Goal: Task Accomplishment & Management: Use online tool/utility

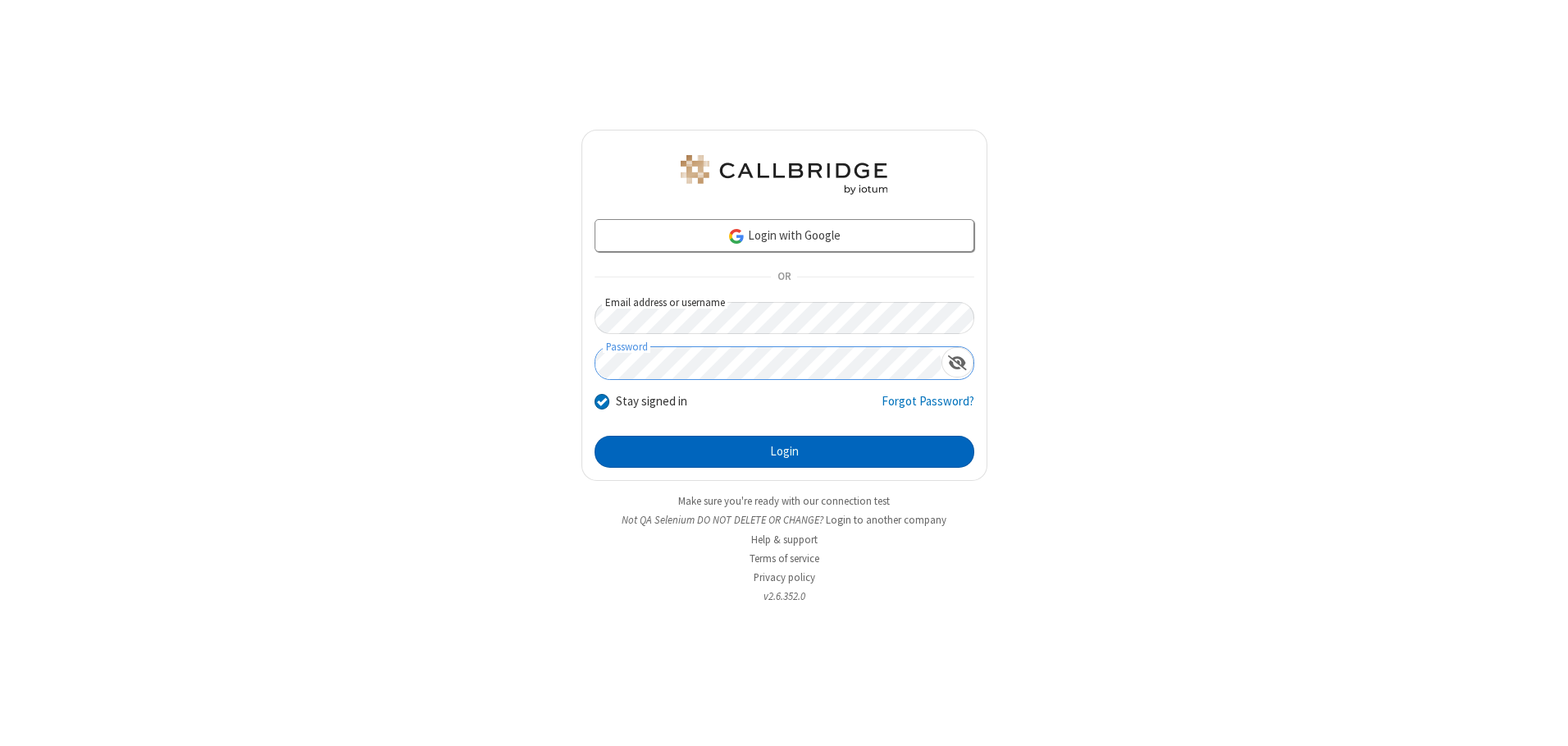
click at [784, 451] on button "Login" at bounding box center [784, 451] width 380 height 33
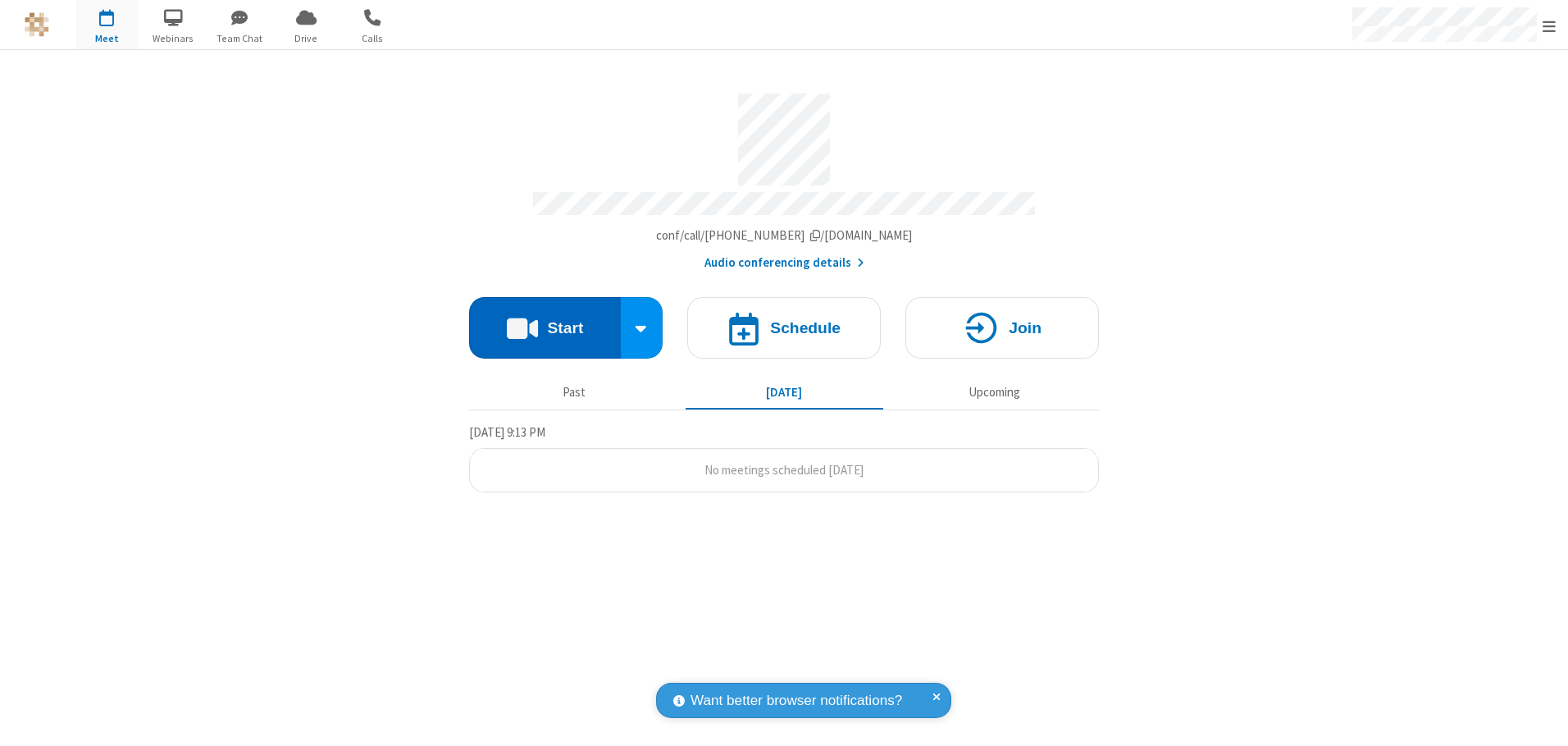
click at [544, 322] on button "Start" at bounding box center [545, 327] width 152 height 62
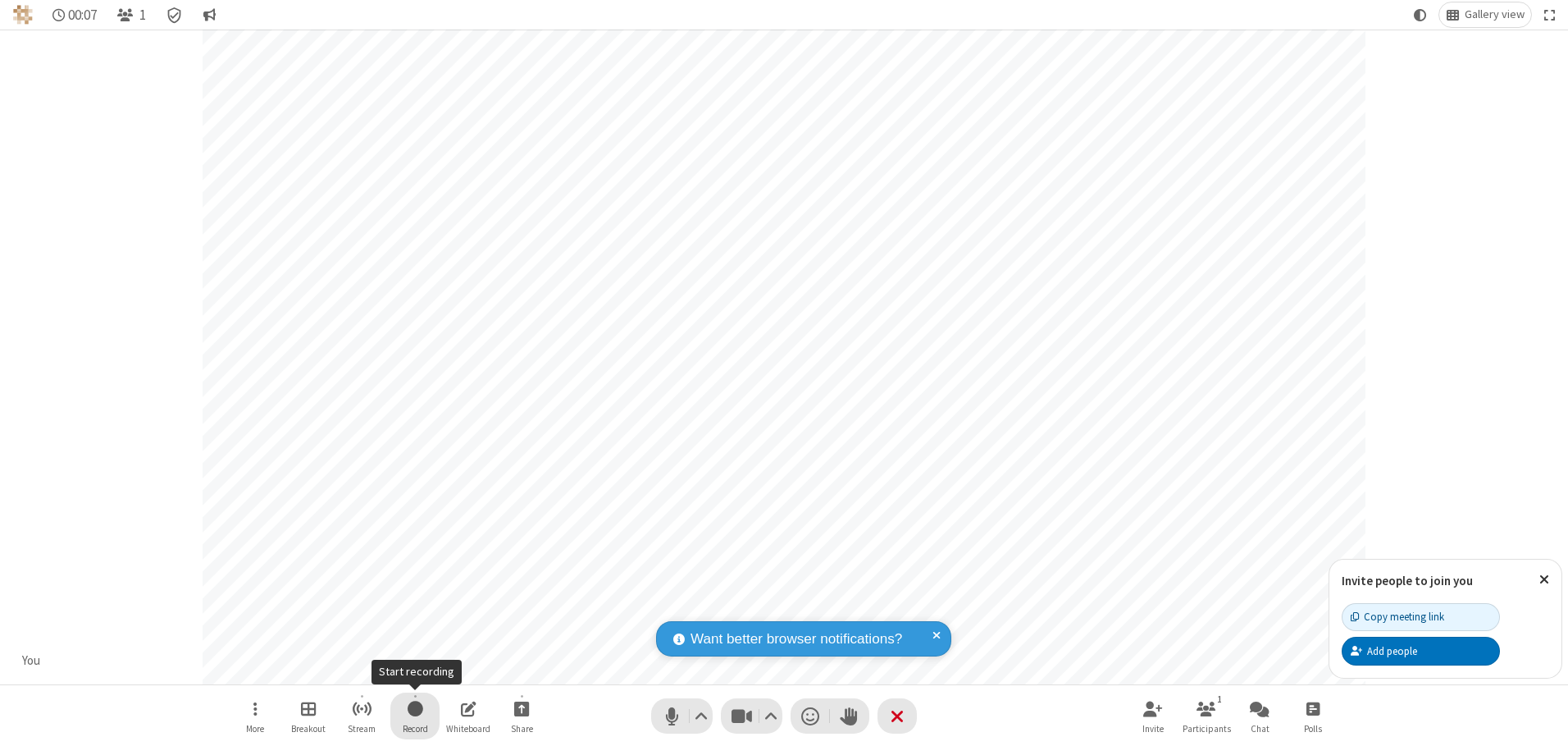
click at [415, 716] on span "Start recording" at bounding box center [415, 708] width 15 height 20
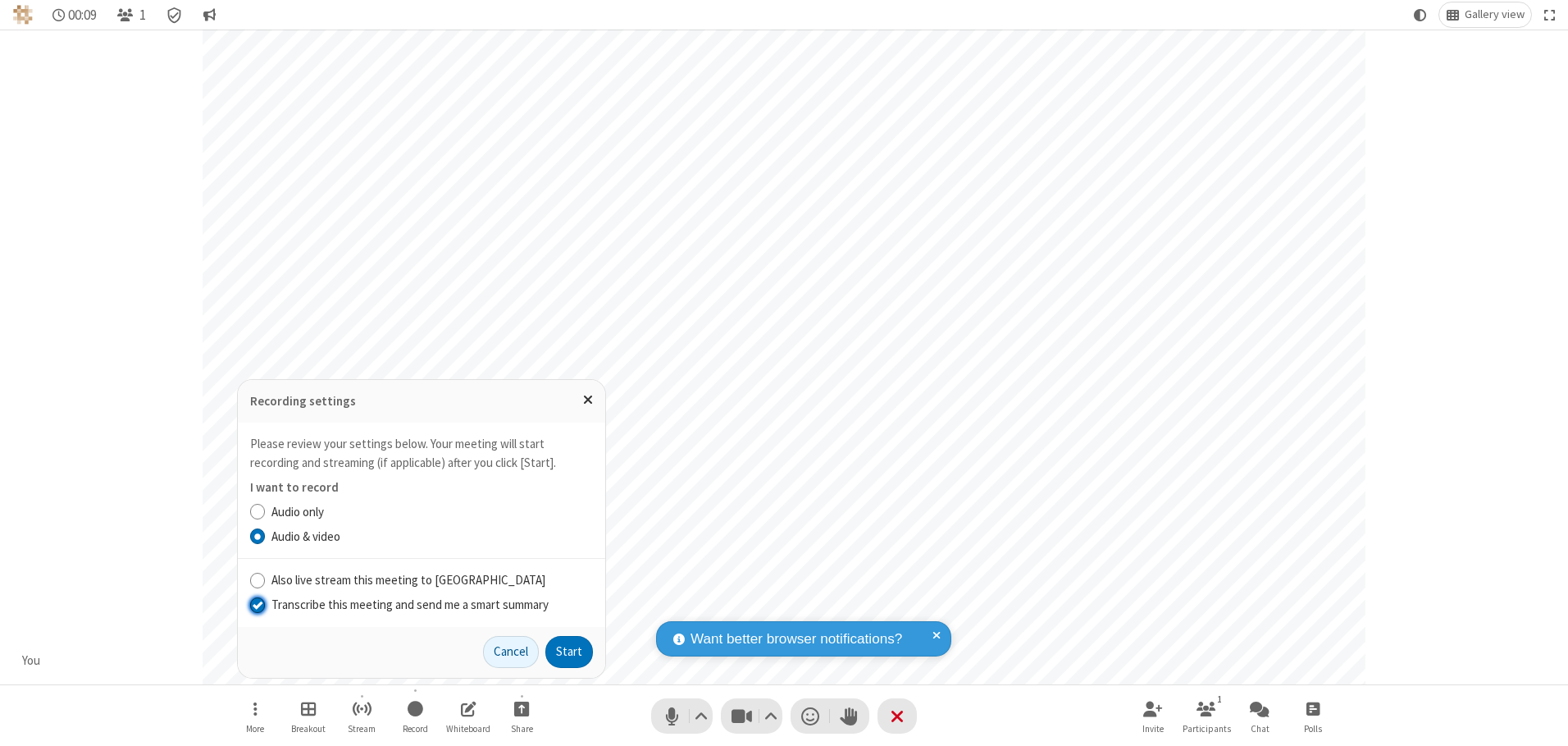
click at [256, 603] on input "Transcribe this meeting and send me a smart summary" at bounding box center [257, 604] width 15 height 17
click at [569, 651] on button "Start" at bounding box center [568, 651] width 47 height 33
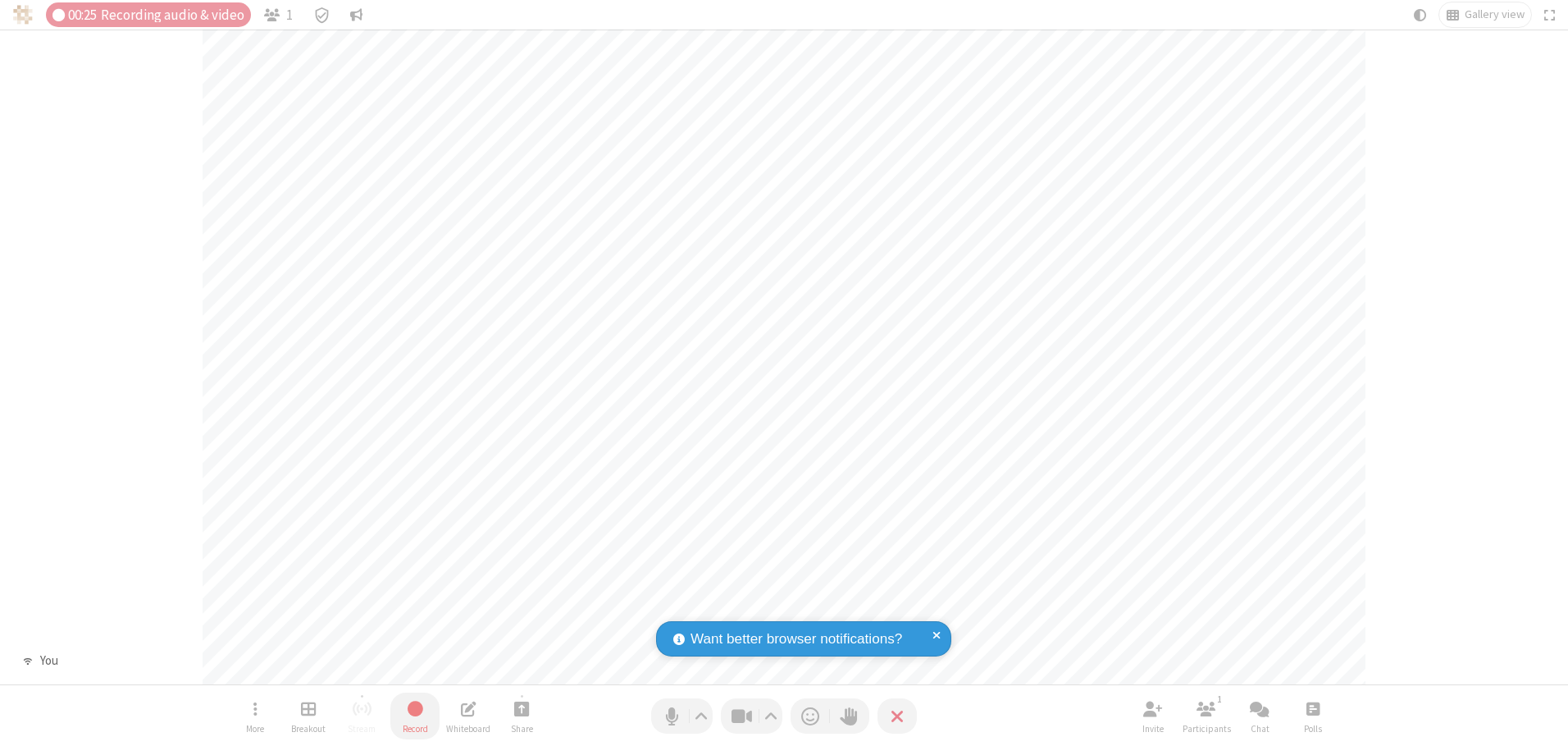
click at [415, 716] on span "Stop recording" at bounding box center [415, 708] width 19 height 20
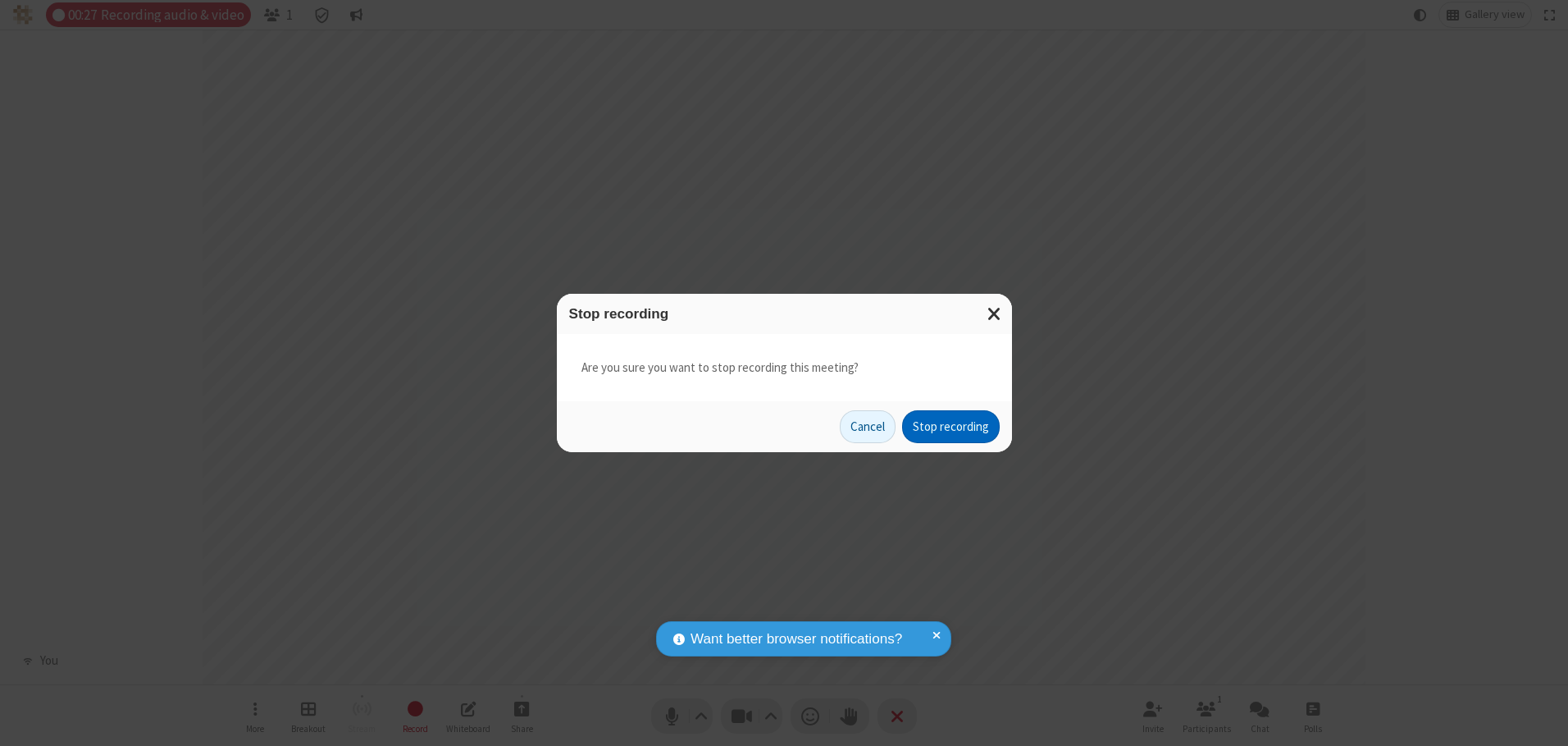
click at [951, 427] on button "Stop recording" at bounding box center [951, 426] width 98 height 33
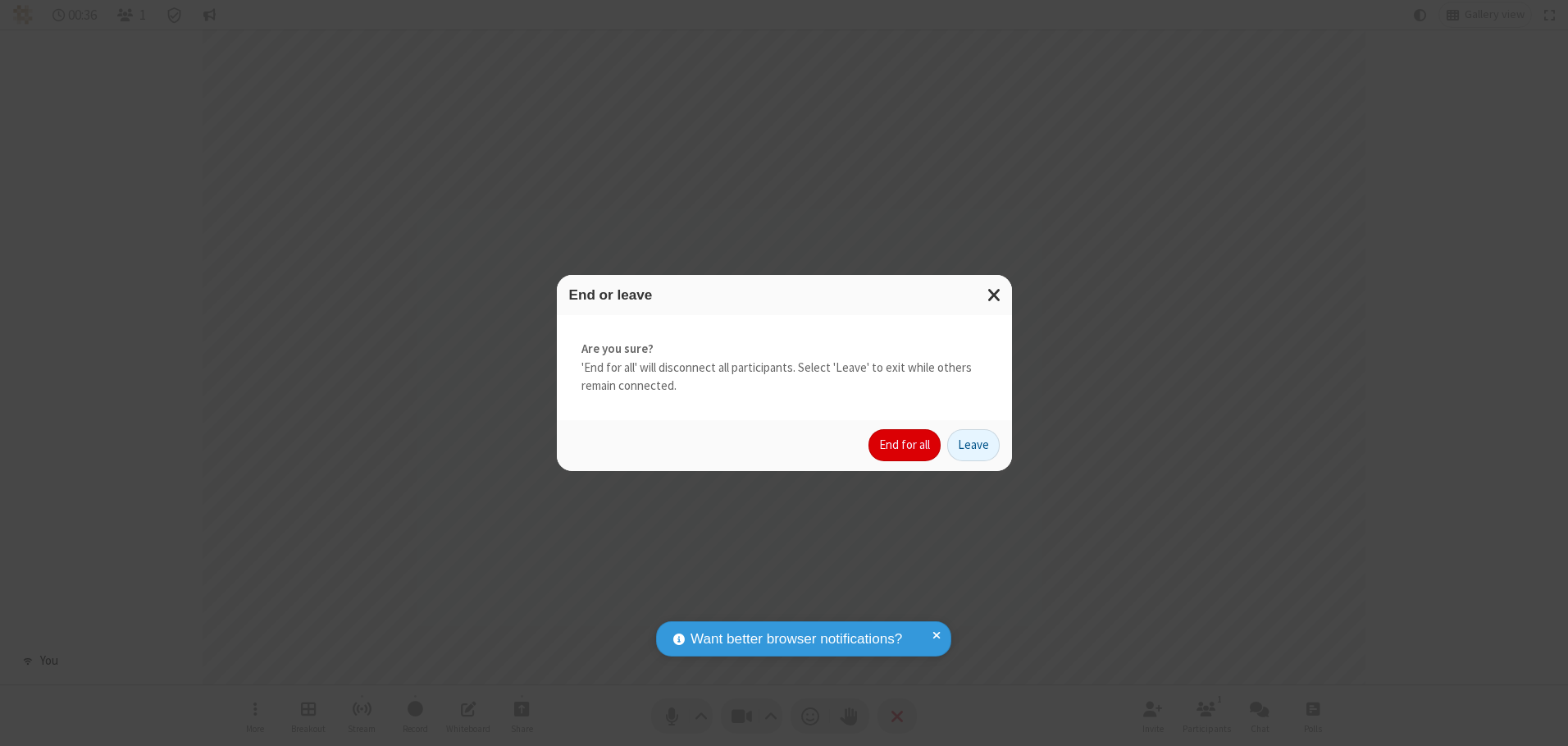
click at [905, 445] on button "End for all" at bounding box center [904, 445] width 73 height 33
